Goal: Information Seeking & Learning: Learn about a topic

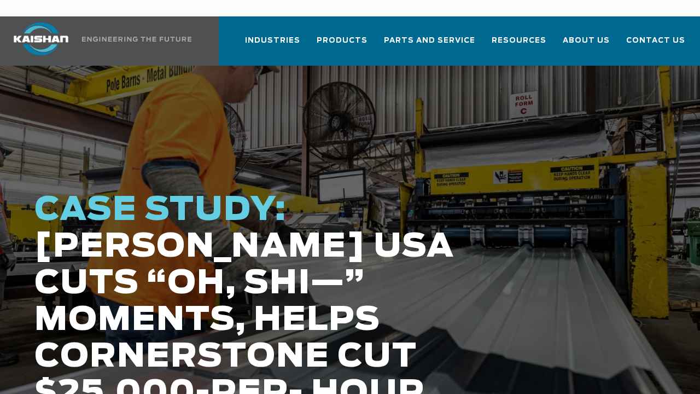
scroll to position [55, 0]
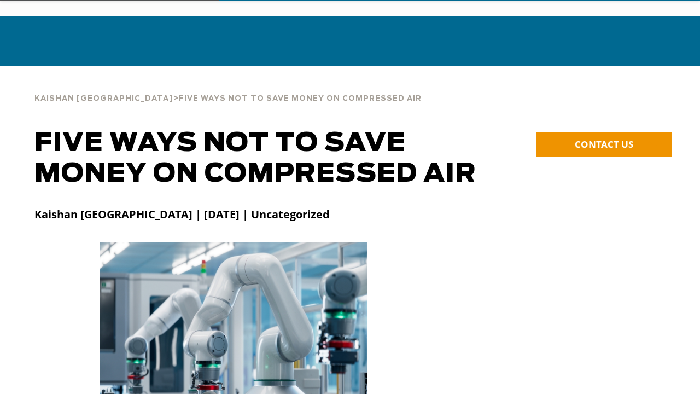
scroll to position [55, 0]
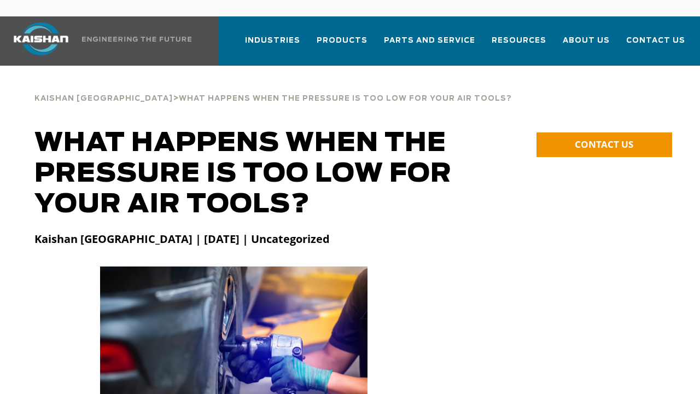
scroll to position [55, 0]
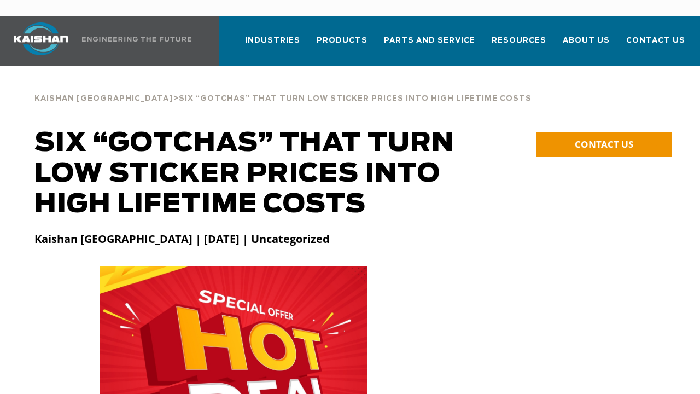
scroll to position [55, 0]
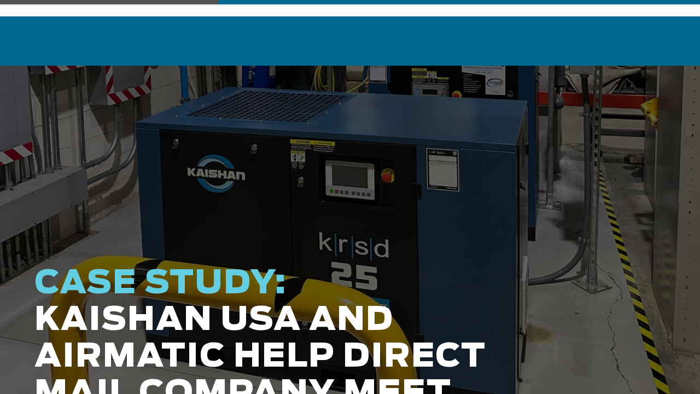
scroll to position [55, 0]
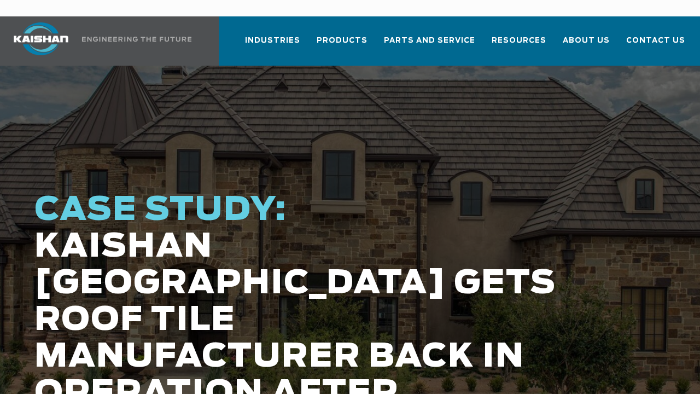
scroll to position [55, 0]
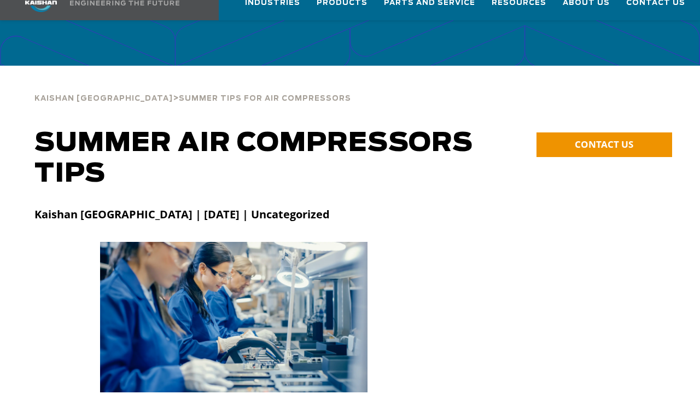
scroll to position [55, 0]
